Goal: Task Accomplishment & Management: Use online tool/utility

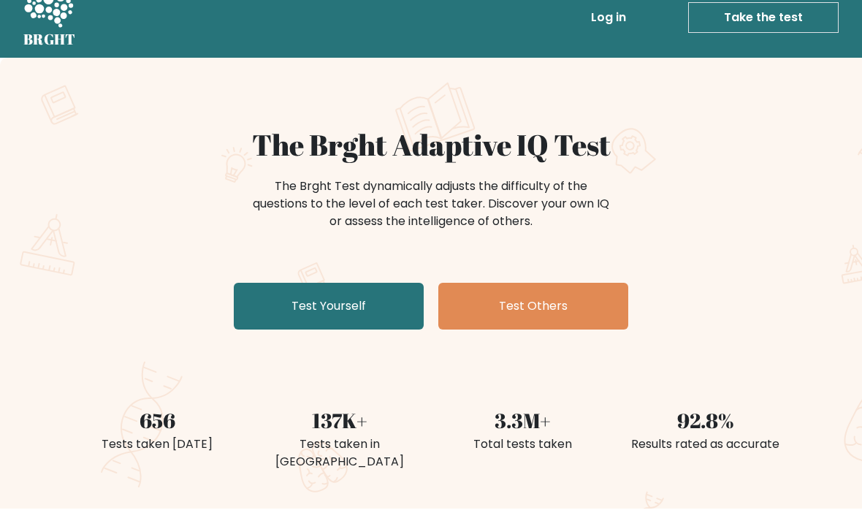
scroll to position [23, 0]
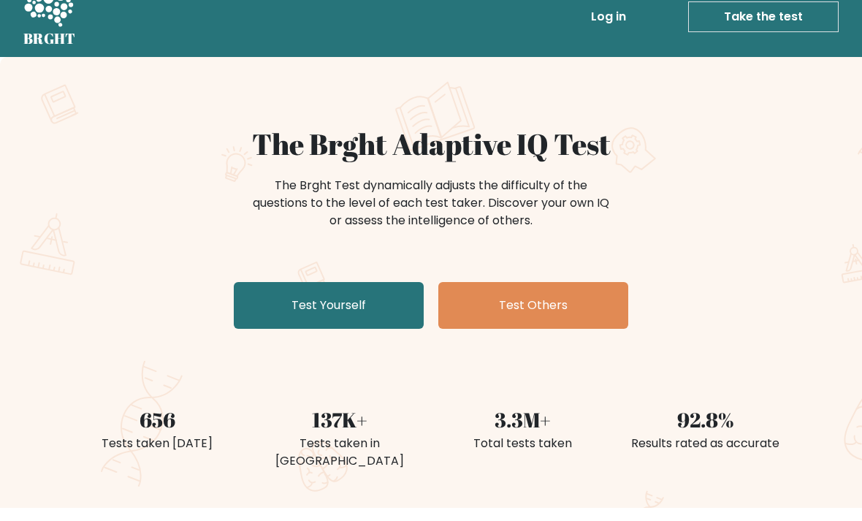
click at [274, 309] on link "Test Yourself" at bounding box center [329, 306] width 190 height 47
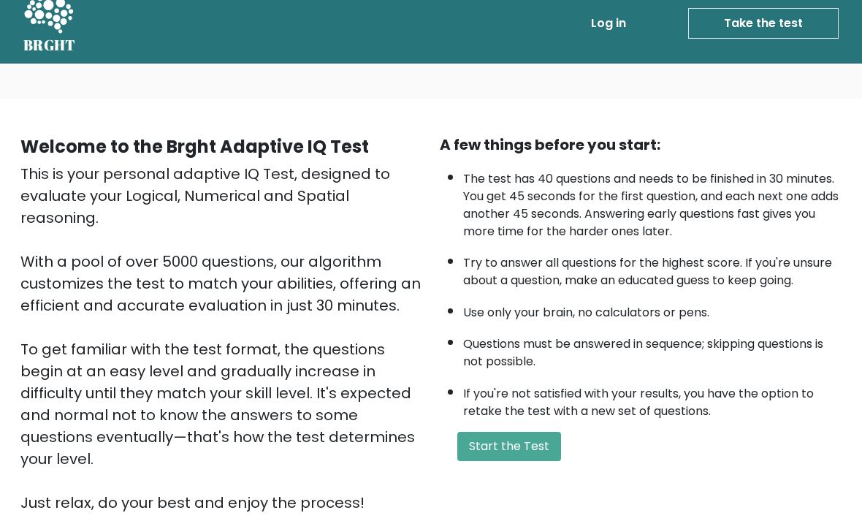
scroll to position [17, 0]
click at [531, 461] on button "Start the Test" at bounding box center [509, 446] width 104 height 29
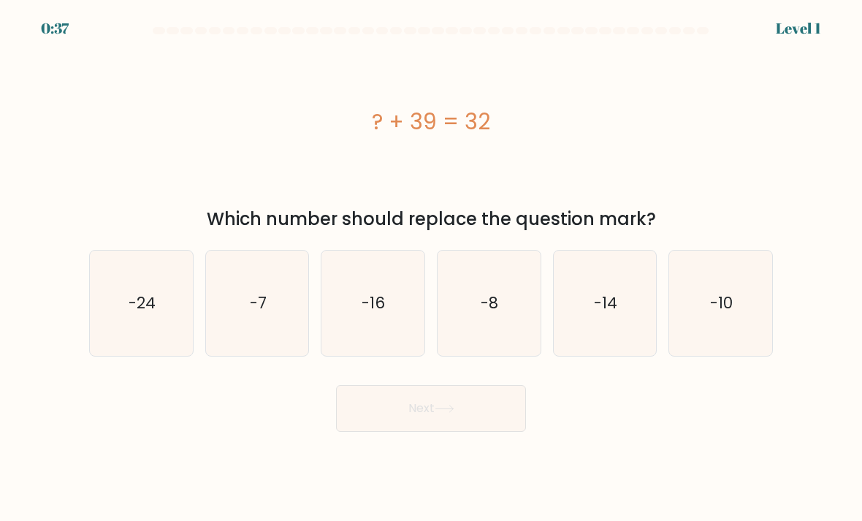
click at [260, 348] on icon "-7" at bounding box center [257, 303] width 103 height 103
click at [431, 268] on input "b. -7" at bounding box center [431, 264] width 1 height 7
radio input "true"
click at [487, 423] on button "Next" at bounding box center [431, 408] width 190 height 47
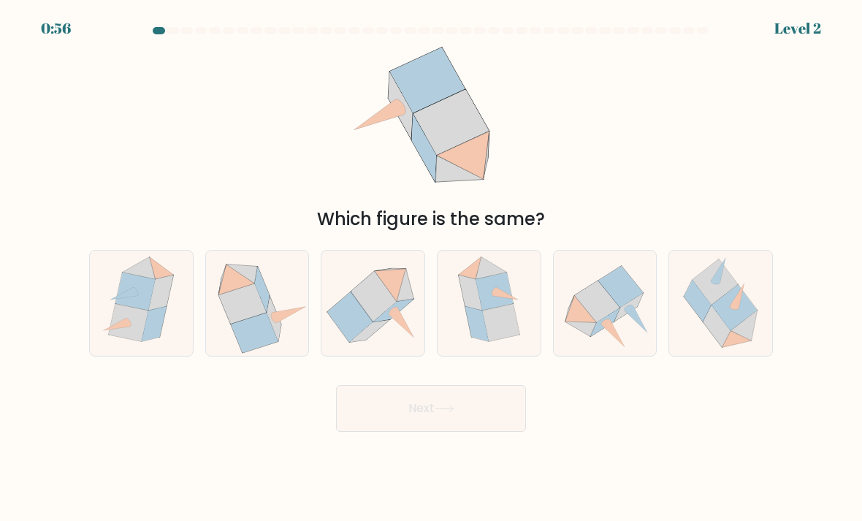
click at [285, 323] on icon at bounding box center [289, 315] width 34 height 16
click at [431, 268] on input "b." at bounding box center [431, 264] width 1 height 7
radio input "true"
click at [498, 429] on button "Next" at bounding box center [431, 408] width 190 height 47
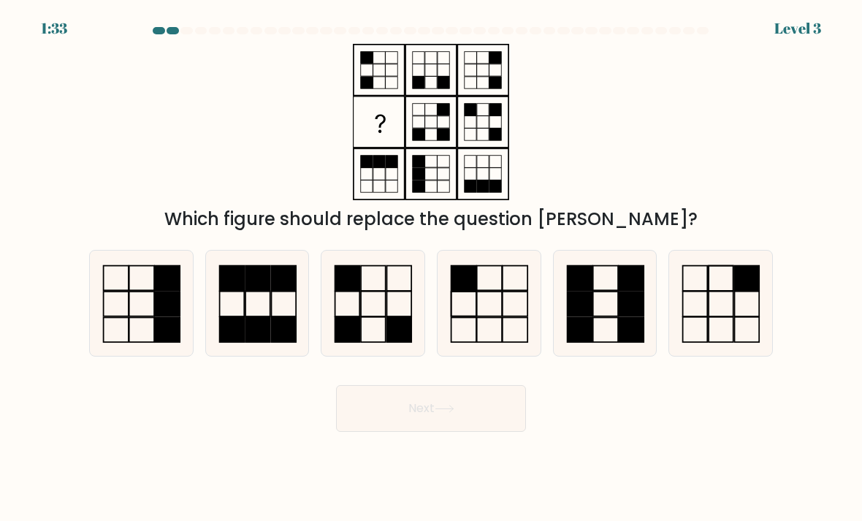
click at [382, 326] on icon at bounding box center [372, 303] width 103 height 103
click at [431, 268] on input "c." at bounding box center [431, 264] width 1 height 7
radio input "true"
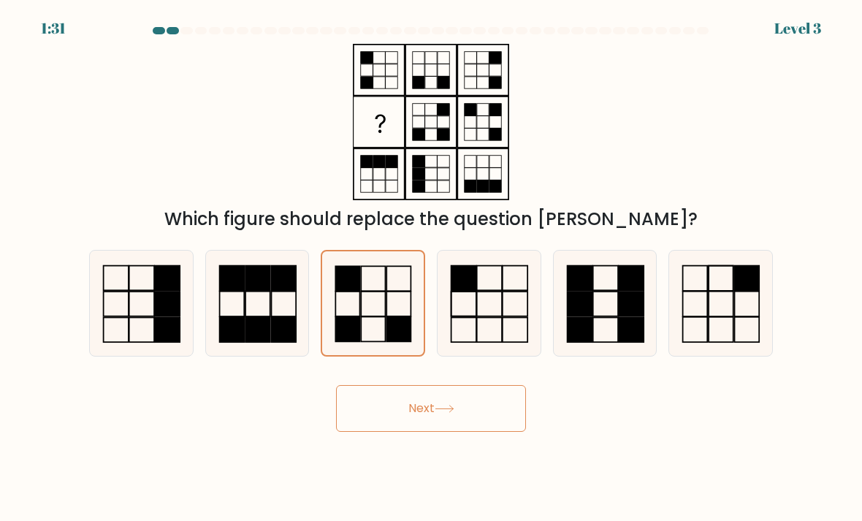
click at [493, 432] on button "Next" at bounding box center [431, 408] width 190 height 47
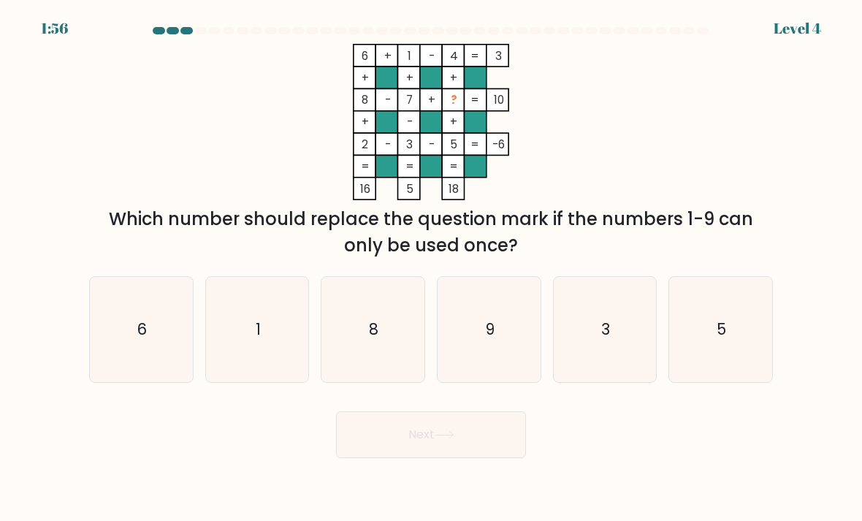
click at [501, 363] on icon "9" at bounding box center [488, 329] width 103 height 103
click at [432, 268] on input "d. 9" at bounding box center [431, 264] width 1 height 7
radio input "true"
click at [472, 458] on button "Next" at bounding box center [431, 434] width 190 height 47
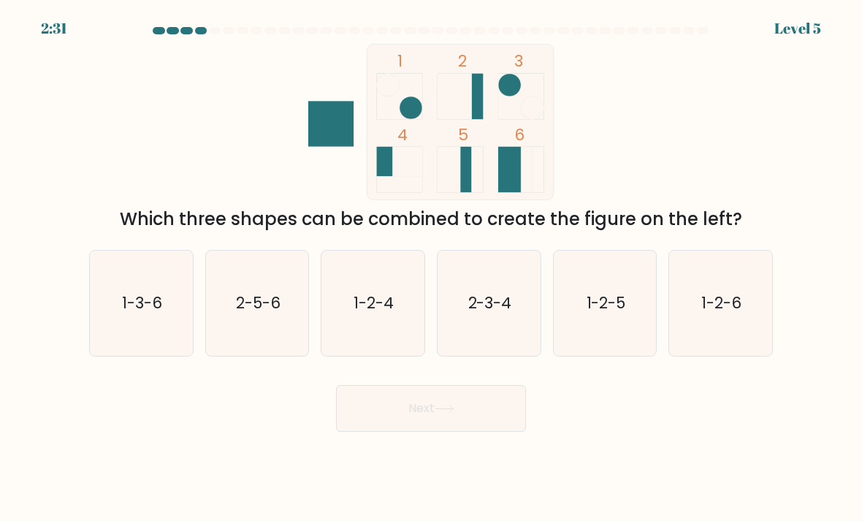
click at [276, 337] on icon "2-5-6" at bounding box center [257, 303] width 103 height 103
click at [431, 268] on input "b. 2-5-6" at bounding box center [431, 264] width 1 height 7
radio input "true"
click at [507, 424] on button "Next" at bounding box center [431, 408] width 190 height 47
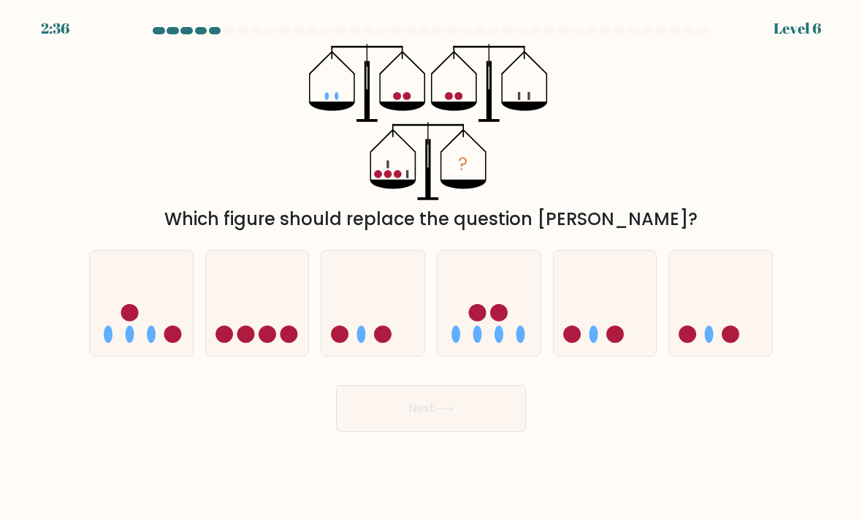
click at [115, 344] on icon at bounding box center [141, 303] width 103 height 85
click at [431, 268] on input "a." at bounding box center [431, 264] width 1 height 7
radio input "true"
click at [495, 432] on button "Next" at bounding box center [431, 408] width 190 height 47
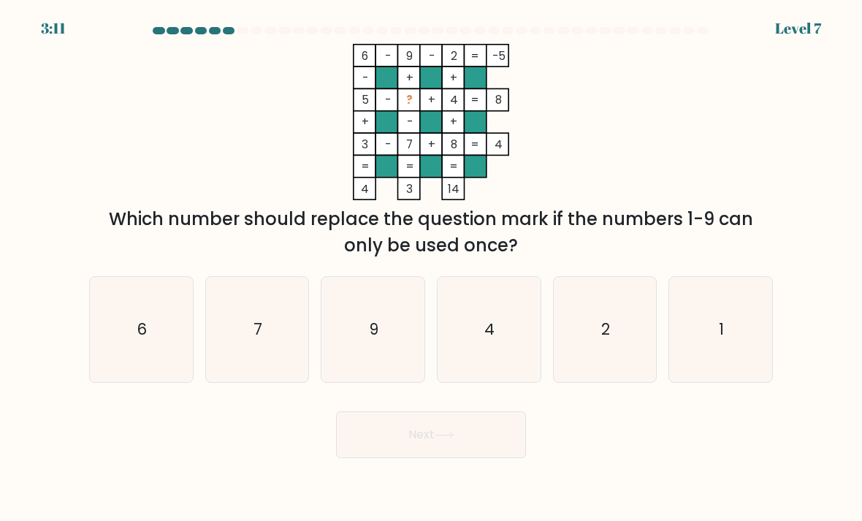
click at [726, 340] on icon "1" at bounding box center [720, 329] width 103 height 103
click at [432, 268] on input "f. 1" at bounding box center [431, 264] width 1 height 7
radio input "true"
click at [499, 442] on button "Next" at bounding box center [431, 434] width 190 height 47
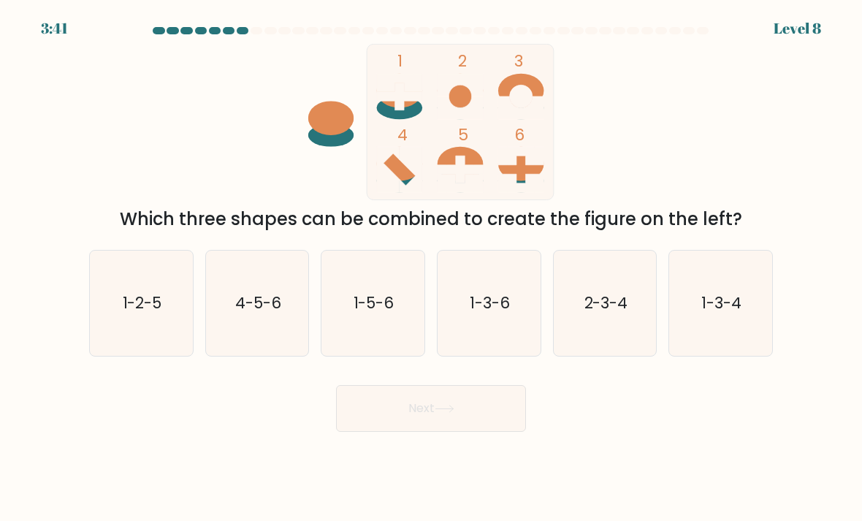
click at [364, 313] on text "1-5-6" at bounding box center [373, 302] width 41 height 21
click at [431, 268] on input "c. 1-5-6" at bounding box center [431, 264] width 1 height 7
radio input "true"
click at [459, 428] on button "Next" at bounding box center [431, 408] width 190 height 47
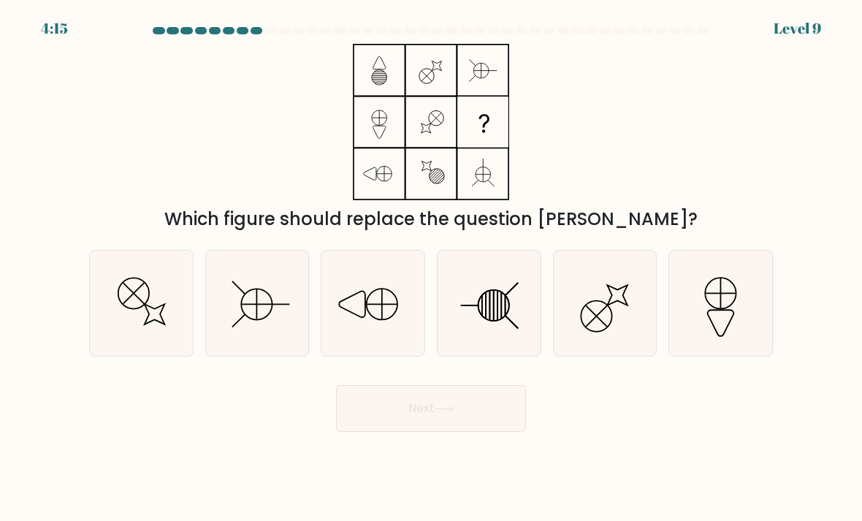
click at [256, 319] on line at bounding box center [256, 304] width 0 height 30
click at [431, 268] on input "b." at bounding box center [431, 264] width 1 height 7
radio input "true"
click at [444, 429] on button "Next" at bounding box center [431, 408] width 190 height 47
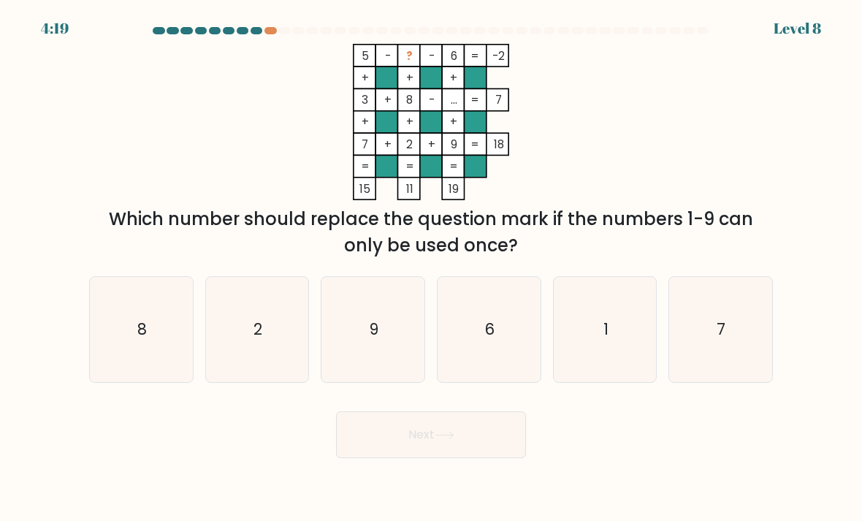
click at [619, 355] on icon "1" at bounding box center [605, 329] width 103 height 103
click at [432, 268] on input "e. 1" at bounding box center [431, 264] width 1 height 7
radio input "true"
click at [463, 458] on button "Next" at bounding box center [431, 434] width 190 height 47
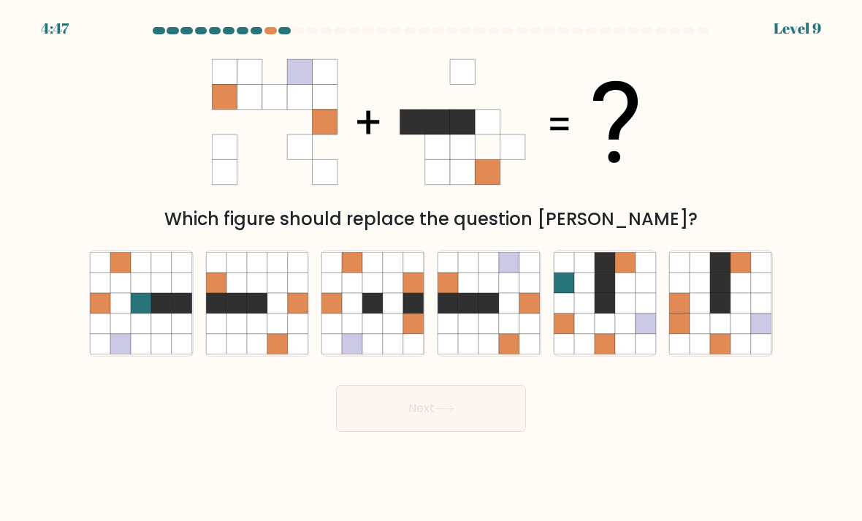
click at [505, 334] on icon at bounding box center [509, 323] width 20 height 20
click at [432, 268] on input "d." at bounding box center [431, 264] width 1 height 7
radio input "true"
click at [468, 432] on button "Next" at bounding box center [431, 408] width 190 height 47
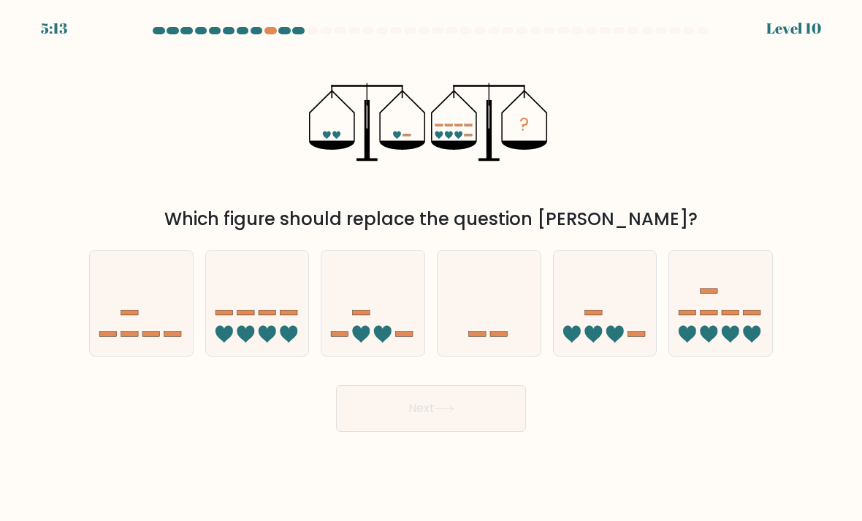
click at [264, 343] on icon at bounding box center [267, 335] width 18 height 18
click at [431, 268] on input "b." at bounding box center [431, 264] width 1 height 7
radio input "true"
click at [467, 427] on button "Next" at bounding box center [431, 408] width 190 height 47
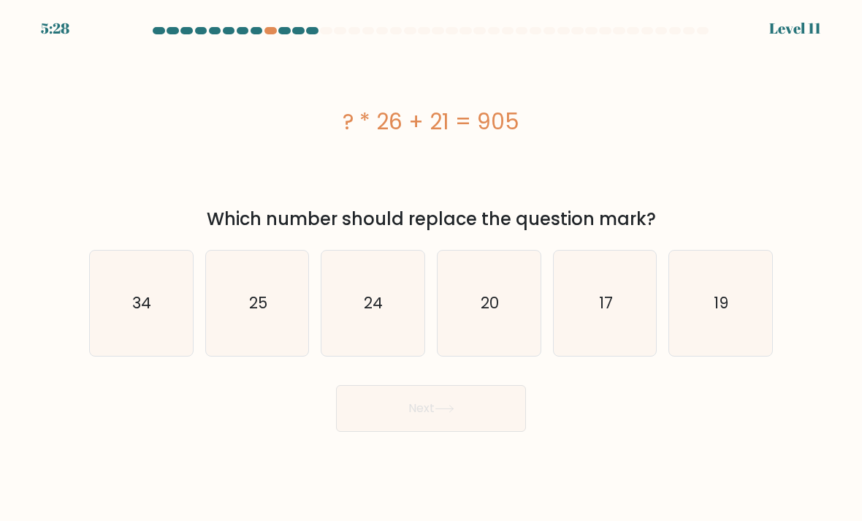
click at [697, 302] on icon "19" at bounding box center [720, 303] width 103 height 103
click at [432, 268] on input "f. 19" at bounding box center [431, 264] width 1 height 7
radio input "true"
click at [496, 415] on button "Next" at bounding box center [431, 408] width 190 height 47
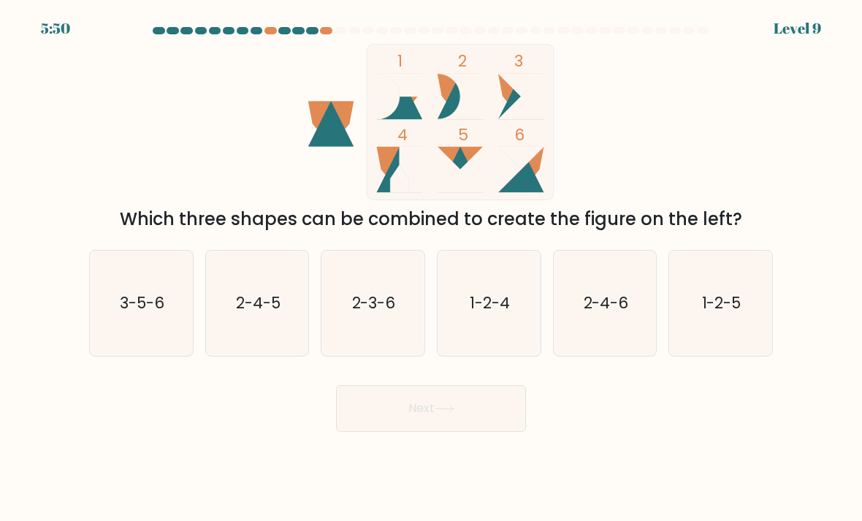
click at [134, 332] on icon "3-5-6" at bounding box center [141, 303] width 103 height 103
click at [431, 268] on input "a. 3-5-6" at bounding box center [431, 264] width 1 height 7
radio input "true"
click at [480, 402] on button "Next" at bounding box center [431, 408] width 190 height 47
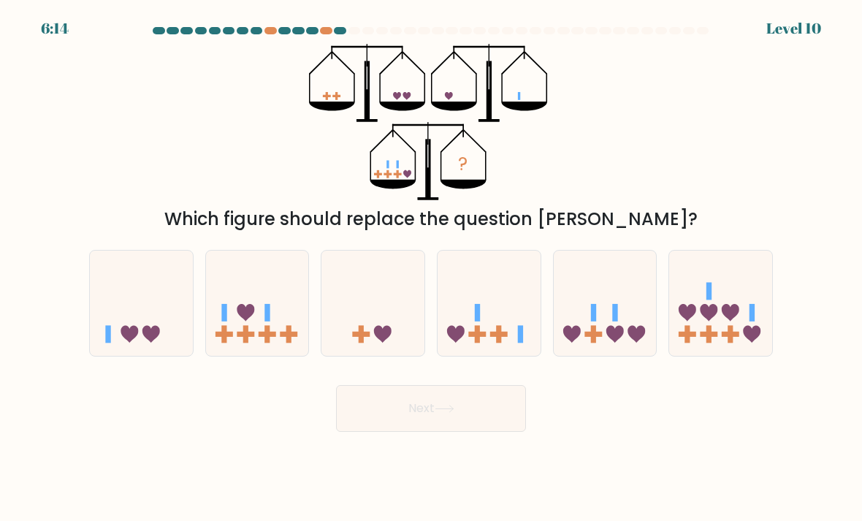
click at [597, 321] on icon at bounding box center [605, 303] width 103 height 85
click at [432, 268] on input "e." at bounding box center [431, 264] width 1 height 7
radio input "true"
click at [483, 432] on button "Next" at bounding box center [431, 408] width 190 height 47
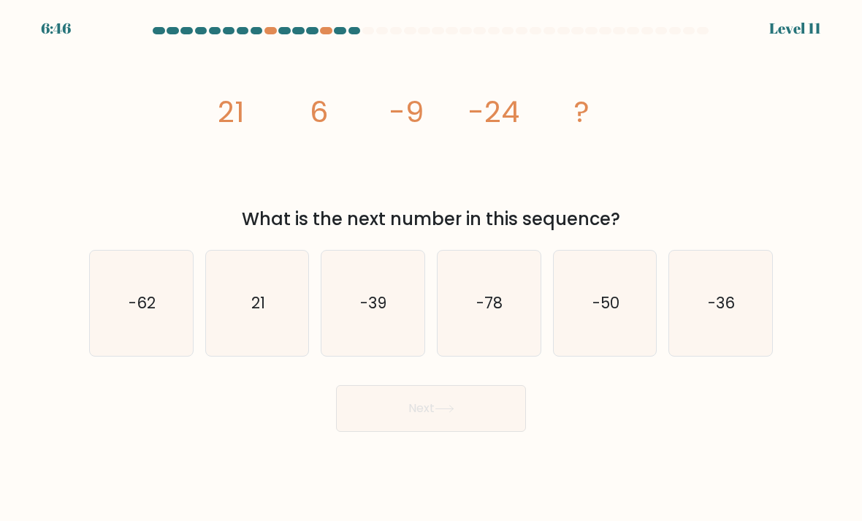
click at [408, 355] on icon "-39" at bounding box center [372, 303] width 103 height 103
click at [431, 268] on input "c. -39" at bounding box center [431, 264] width 1 height 7
radio input "true"
click at [479, 432] on button "Next" at bounding box center [431, 408] width 190 height 47
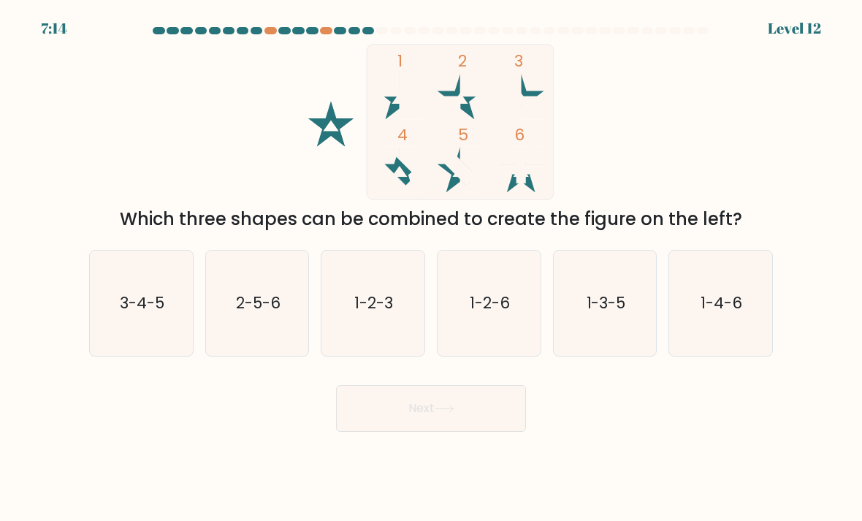
click at [397, 349] on icon "1-2-3" at bounding box center [372, 303] width 103 height 103
click at [431, 268] on input "c. 1-2-3" at bounding box center [431, 264] width 1 height 7
radio input "true"
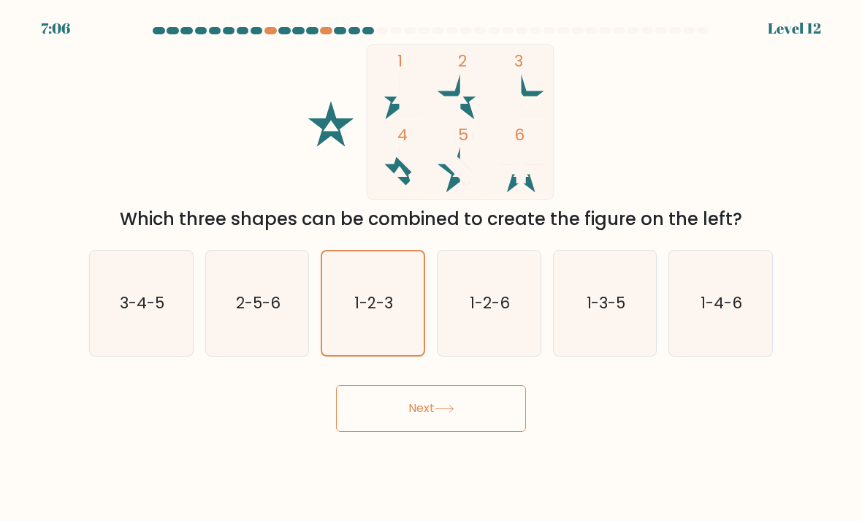
click at [470, 432] on button "Next" at bounding box center [431, 408] width 190 height 47
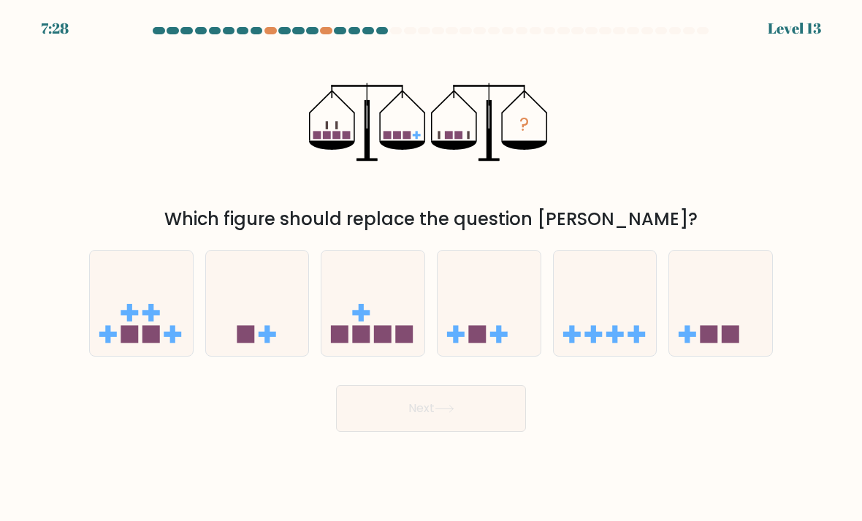
click at [407, 343] on rect at bounding box center [405, 335] width 18 height 18
click at [431, 268] on input "c." at bounding box center [431, 264] width 1 height 7
radio input "true"
click at [458, 432] on button "Next" at bounding box center [431, 408] width 190 height 47
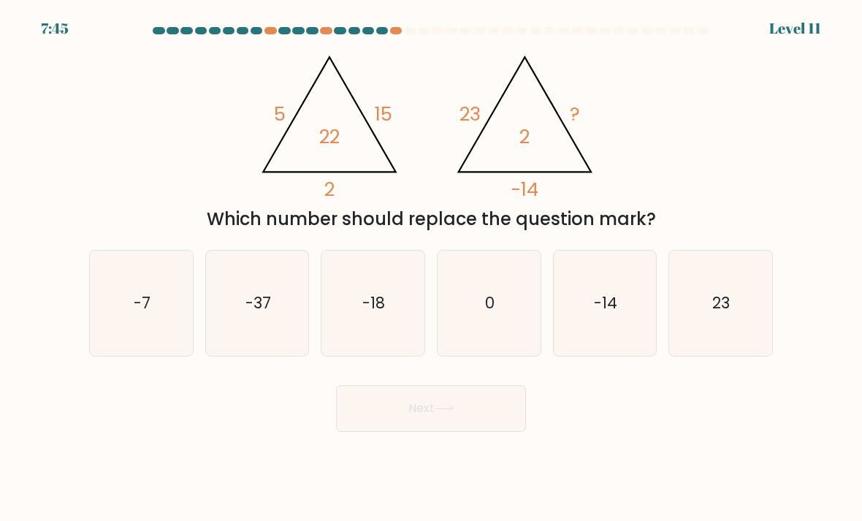
click at [164, 348] on icon "-7" at bounding box center [141, 303] width 103 height 103
click at [431, 268] on input "a. -7" at bounding box center [431, 264] width 1 height 7
radio input "true"
click at [437, 432] on button "Next" at bounding box center [431, 408] width 190 height 47
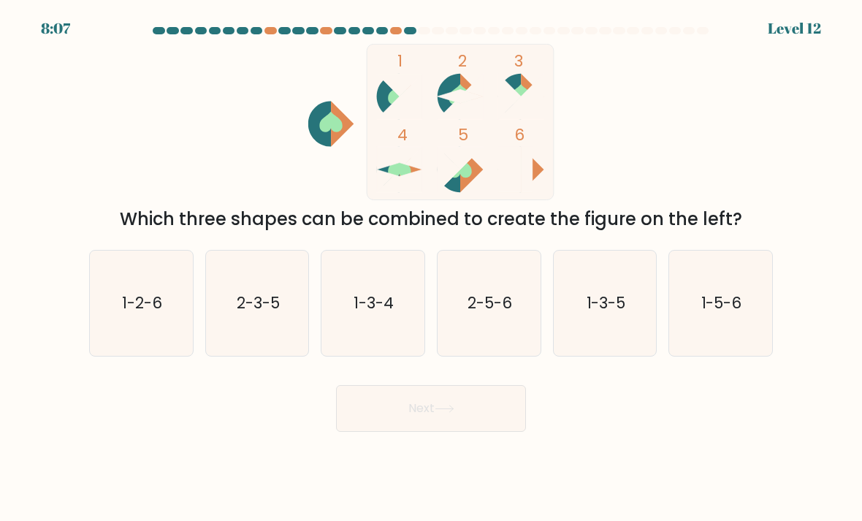
click at [590, 334] on icon "1-3-5" at bounding box center [605, 303] width 103 height 103
click at [432, 268] on input "e. 1-3-5" at bounding box center [431, 264] width 1 height 7
radio input "true"
click at [472, 432] on button "Next" at bounding box center [431, 408] width 190 height 47
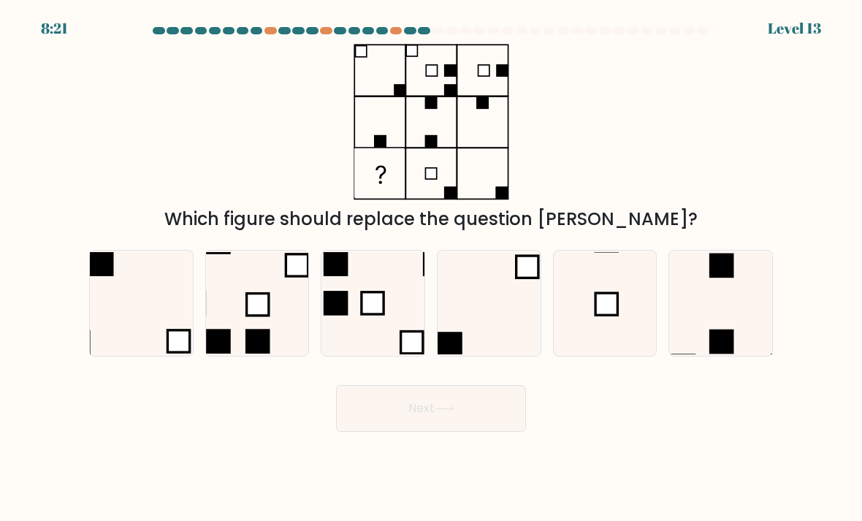
click at [586, 321] on icon at bounding box center [605, 303] width 103 height 103
click at [432, 268] on input "e." at bounding box center [431, 264] width 1 height 7
radio input "true"
click at [479, 431] on button "Next" at bounding box center [431, 408] width 190 height 47
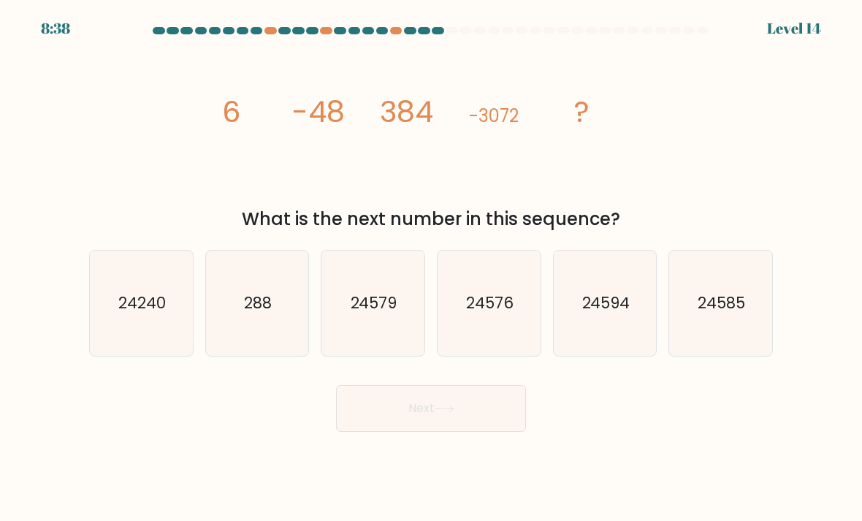
click at [486, 339] on icon "24576" at bounding box center [488, 303] width 103 height 103
click at [432, 268] on input "d. 24576" at bounding box center [431, 264] width 1 height 7
radio input "true"
click at [467, 427] on button "Next" at bounding box center [431, 408] width 190 height 47
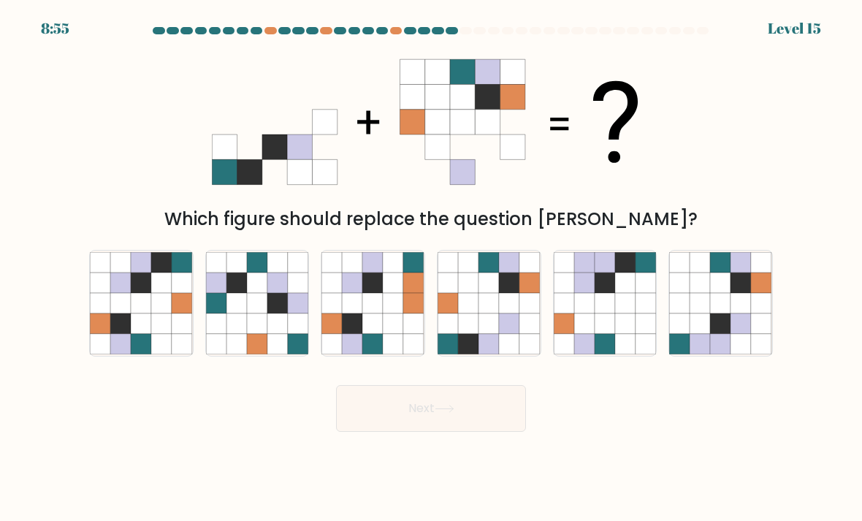
click at [113, 334] on icon at bounding box center [120, 323] width 20 height 20
click at [431, 268] on input "a." at bounding box center [431, 264] width 1 height 7
radio input "true"
click at [494, 426] on button "Next" at bounding box center [431, 408] width 190 height 47
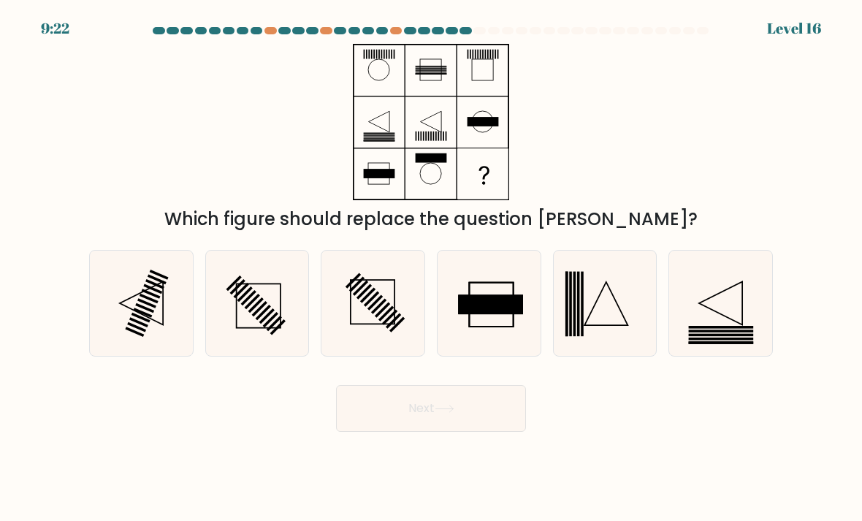
click at [738, 318] on icon at bounding box center [720, 303] width 103 height 103
click at [432, 268] on input "f." at bounding box center [431, 264] width 1 height 7
radio input "true"
click at [491, 424] on button "Next" at bounding box center [431, 408] width 190 height 47
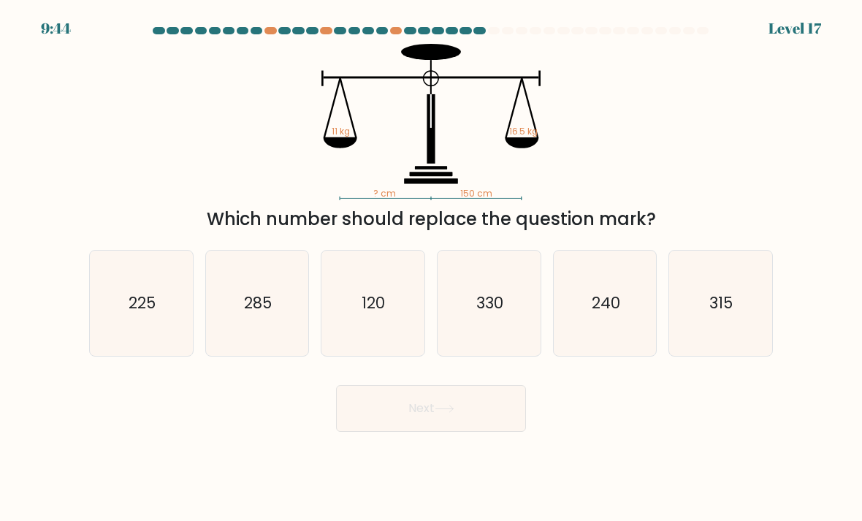
click at [129, 332] on icon "225" at bounding box center [141, 303] width 103 height 103
click at [431, 268] on input "a. 225" at bounding box center [431, 264] width 1 height 7
radio input "true"
click at [489, 423] on button "Next" at bounding box center [431, 408] width 190 height 47
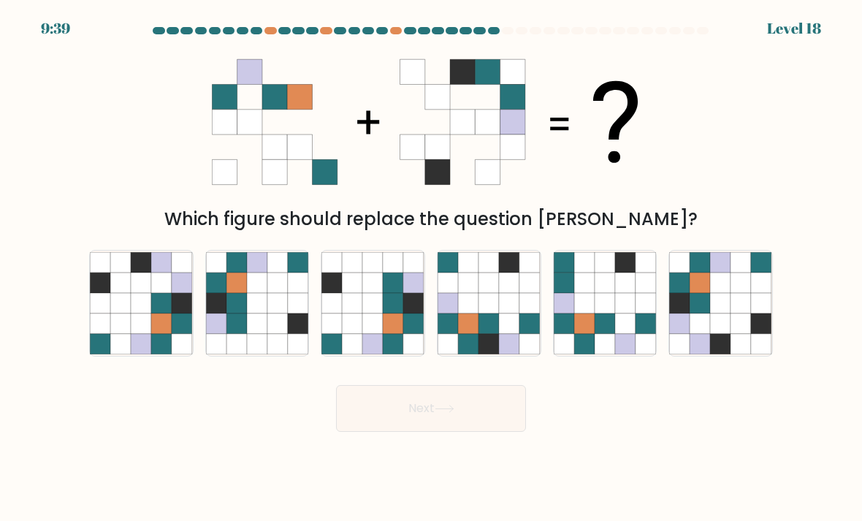
click at [504, 334] on icon at bounding box center [509, 323] width 20 height 20
click at [432, 268] on input "d." at bounding box center [431, 264] width 1 height 7
radio input "true"
click at [487, 424] on button "Next" at bounding box center [431, 408] width 190 height 47
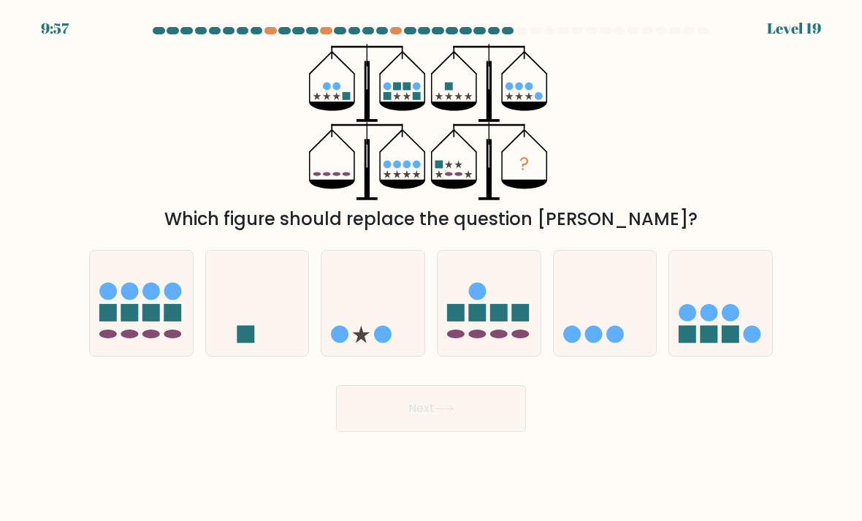
click at [508, 312] on icon at bounding box center [488, 303] width 103 height 85
click at [432, 268] on input "d." at bounding box center [431, 264] width 1 height 7
radio input "true"
click at [462, 424] on button "Next" at bounding box center [431, 408] width 190 height 47
click at [455, 413] on button "Next" at bounding box center [431, 408] width 190 height 47
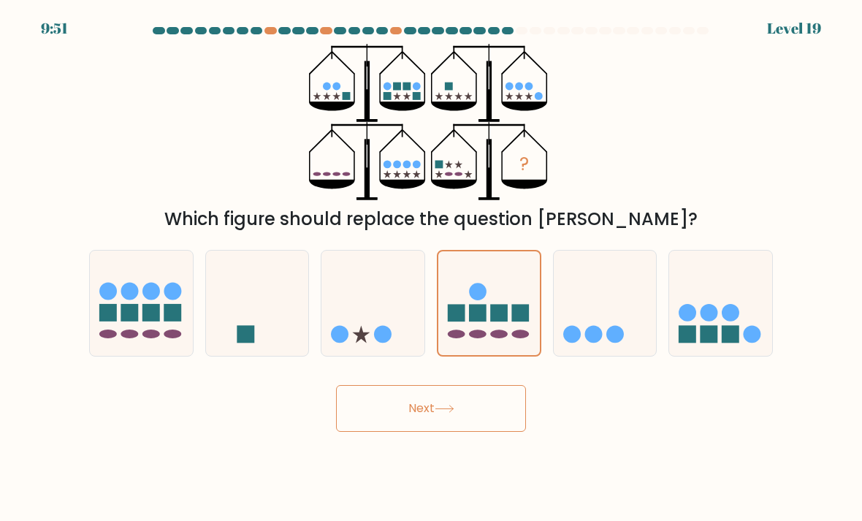
click at [426, 425] on button "Next" at bounding box center [431, 408] width 190 height 47
click at [470, 420] on button "Next" at bounding box center [431, 408] width 190 height 47
click at [483, 321] on rect at bounding box center [478, 313] width 18 height 18
click at [432, 268] on input "d." at bounding box center [431, 264] width 1 height 7
click at [427, 460] on body "9:50 Level 19" at bounding box center [431, 260] width 862 height 521
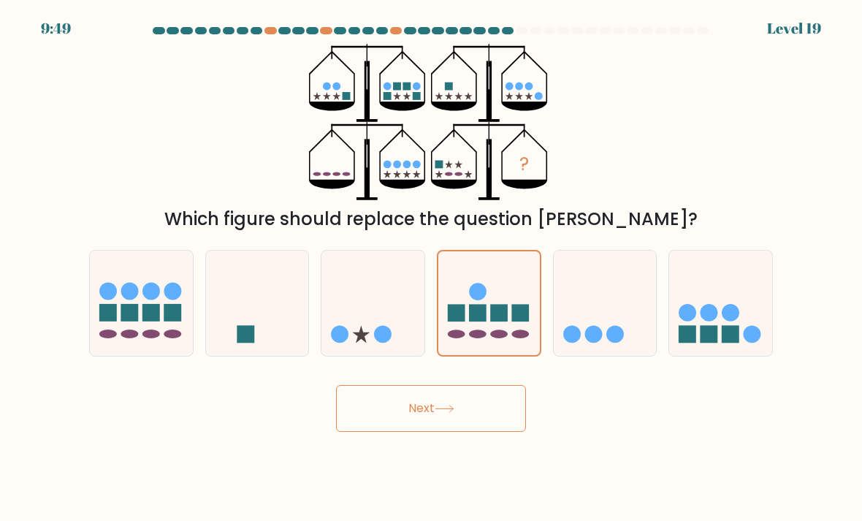
click at [483, 432] on button "Next" at bounding box center [431, 408] width 190 height 47
click at [717, 343] on rect at bounding box center [709, 335] width 18 height 18
click at [432, 268] on input "f." at bounding box center [431, 264] width 1 height 7
radio input "true"
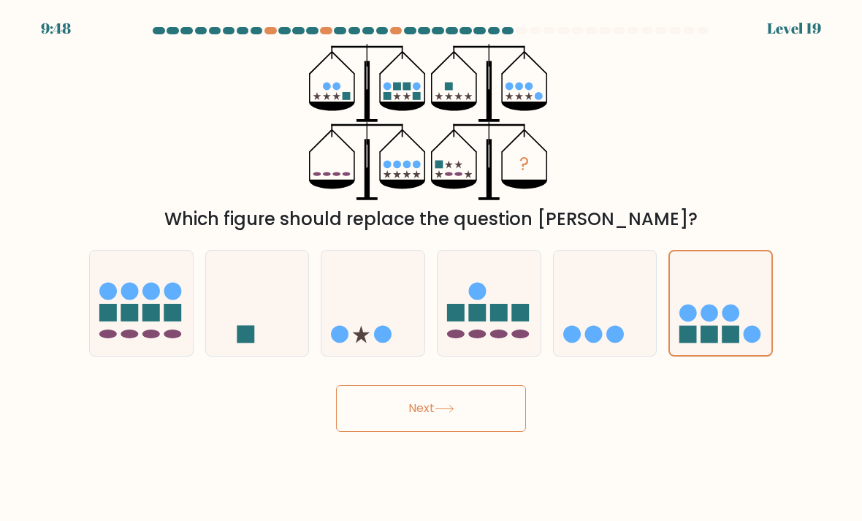
click at [461, 429] on button "Next" at bounding box center [431, 408] width 190 height 47
click at [491, 321] on rect at bounding box center [499, 313] width 18 height 18
click at [432, 268] on input "d." at bounding box center [431, 264] width 1 height 7
radio input "true"
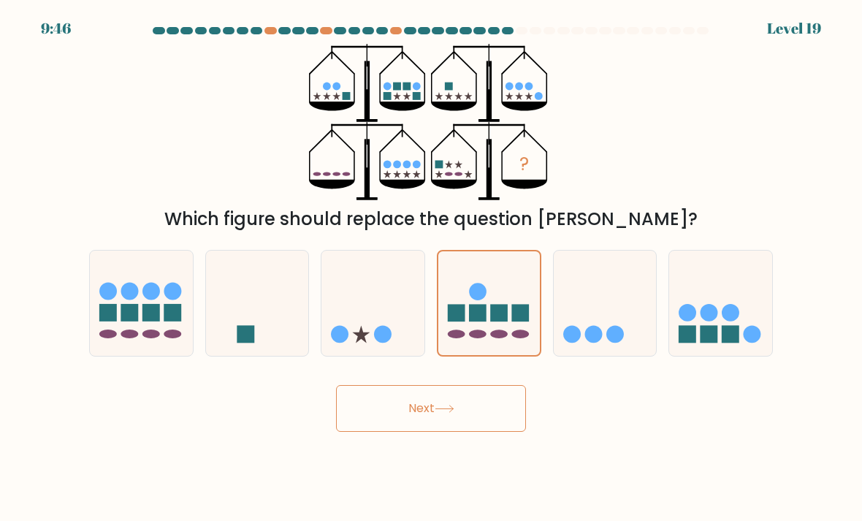
click at [475, 422] on button "Next" at bounding box center [431, 408] width 190 height 47
click at [443, 409] on button "Next" at bounding box center [431, 408] width 190 height 47
click at [448, 402] on button "Next" at bounding box center [431, 408] width 190 height 47
click at [460, 432] on button "Next" at bounding box center [431, 408] width 190 height 47
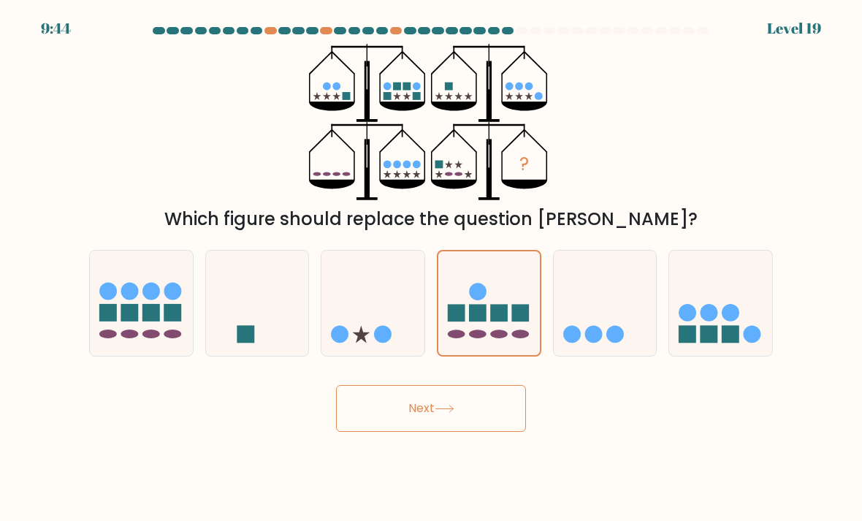
click at [512, 431] on button "Next" at bounding box center [431, 408] width 190 height 47
click at [445, 427] on button "Next" at bounding box center [431, 408] width 190 height 47
